Goal: Obtain resource: Download file/media

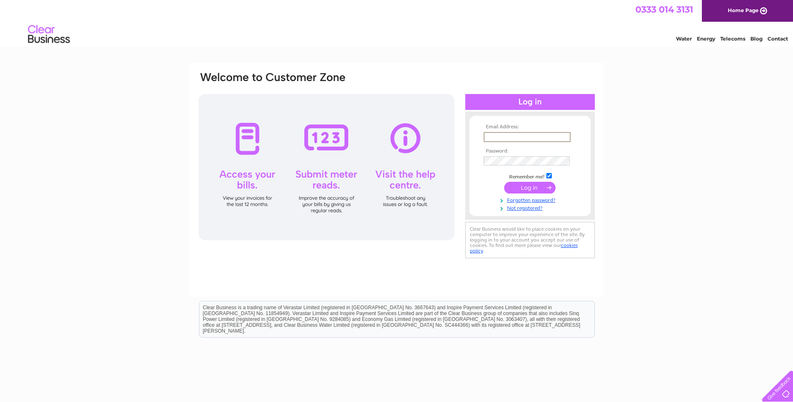
click at [494, 137] on input "text" at bounding box center [527, 137] width 87 height 10
type input "accounts@crichton.co.uk"
click at [541, 186] on input "submit" at bounding box center [529, 187] width 51 height 12
click at [501, 137] on input "text" at bounding box center [527, 137] width 87 height 10
type input "[EMAIL_ADDRESS][PERSON_NAME][DOMAIN_NAME]"
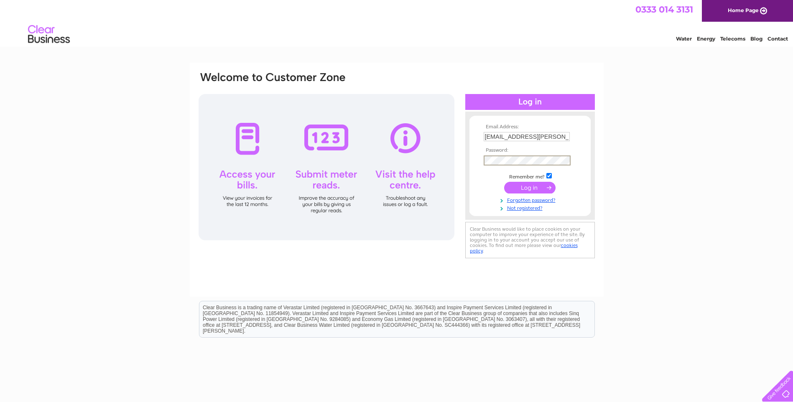
click at [522, 189] on input "submit" at bounding box center [529, 188] width 51 height 12
click at [547, 177] on input "checkbox" at bounding box center [548, 175] width 5 height 5
checkbox input "false"
click at [525, 186] on input "submit" at bounding box center [529, 187] width 51 height 12
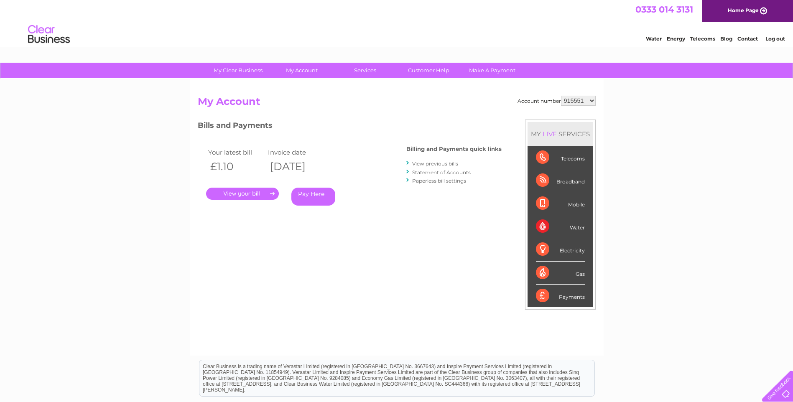
click at [591, 100] on select "915551 915554 944658 995256 996354 1089494 1108011 1142226 1142232 1142243 1142…" at bounding box center [578, 101] width 35 height 10
click at [592, 98] on select "915551 915554 944658 995256 996354 1089494 1108011 1142226 1142232 1142243 1142…" at bounding box center [578, 101] width 35 height 10
select select "944658"
click at [561, 96] on select "915551 915554 944658 995256 996354 1089494 1108011 1142226 1142232 1142243 1142…" at bounding box center [578, 101] width 35 height 10
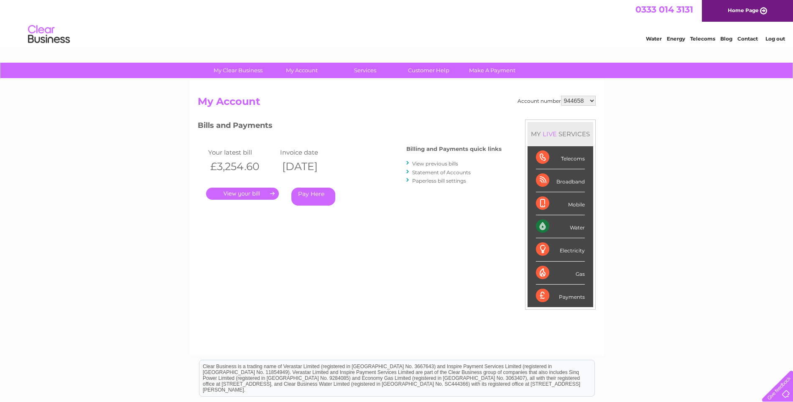
click at [245, 193] on link "." at bounding box center [242, 194] width 73 height 12
click at [441, 173] on link "Statement of Accounts" at bounding box center [441, 172] width 59 height 6
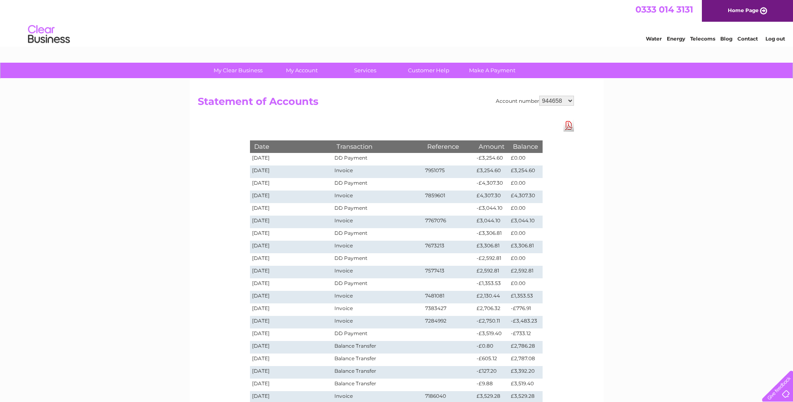
click at [568, 126] on link "Download Pdf" at bounding box center [568, 126] width 10 height 12
